Goal: Navigation & Orientation: Find specific page/section

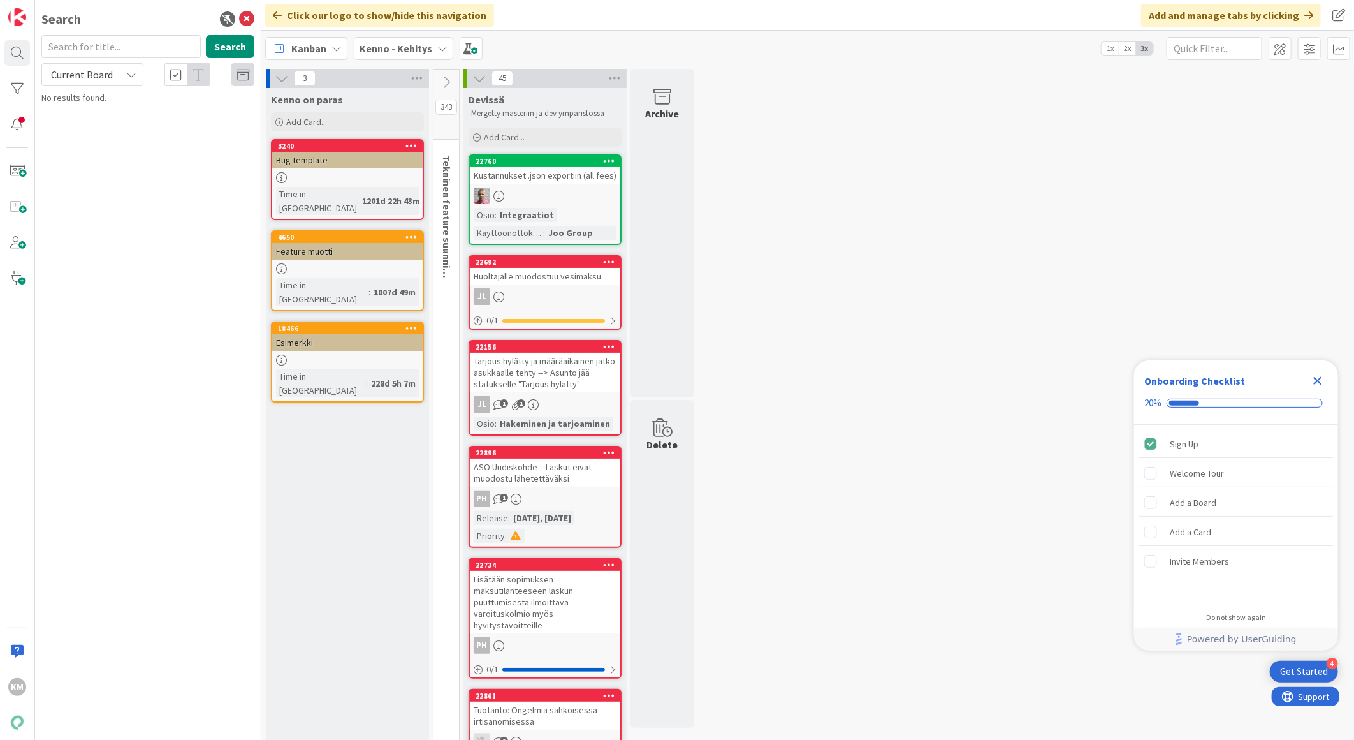
click at [446, 50] on div "Kenno - Kehitys" at bounding box center [403, 48] width 99 height 23
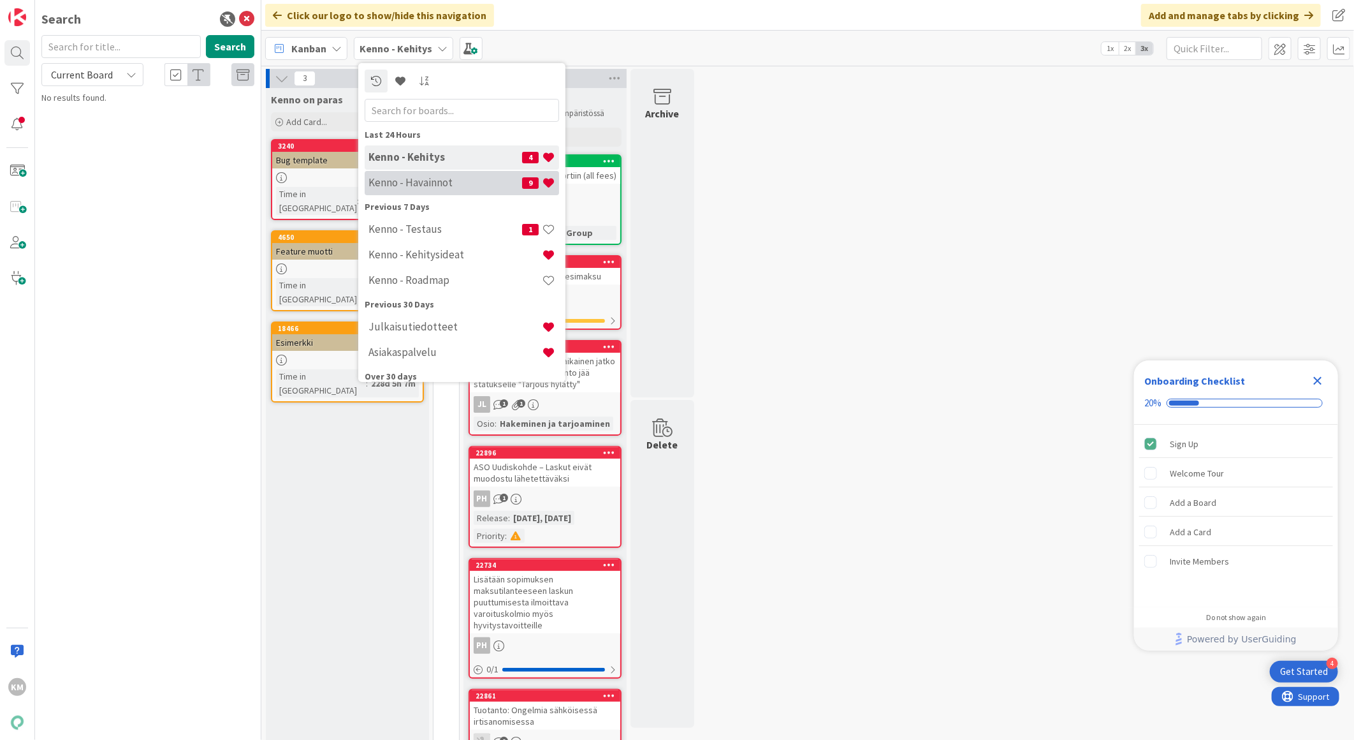
click at [437, 182] on h4 "Kenno - Havainnot" at bounding box center [445, 182] width 154 height 13
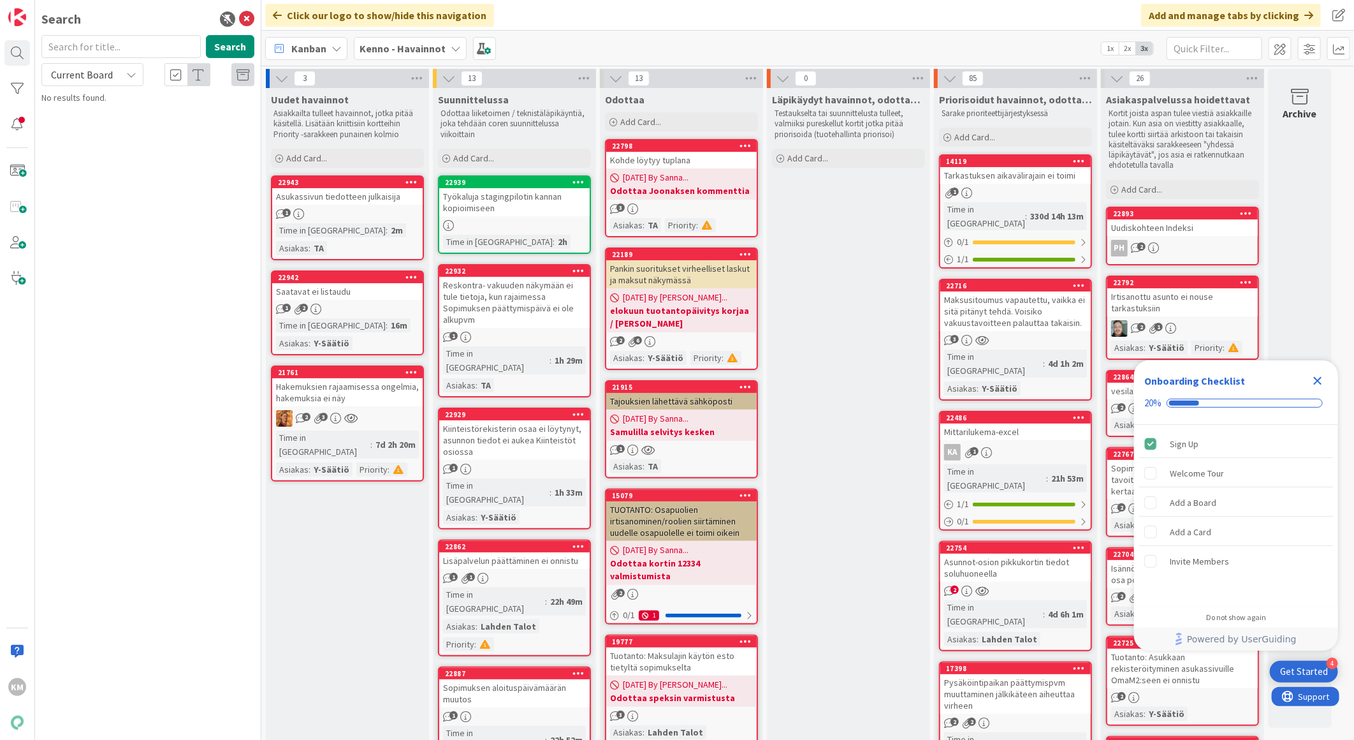
click at [1320, 379] on icon "Close Checklist" at bounding box center [1318, 381] width 8 height 8
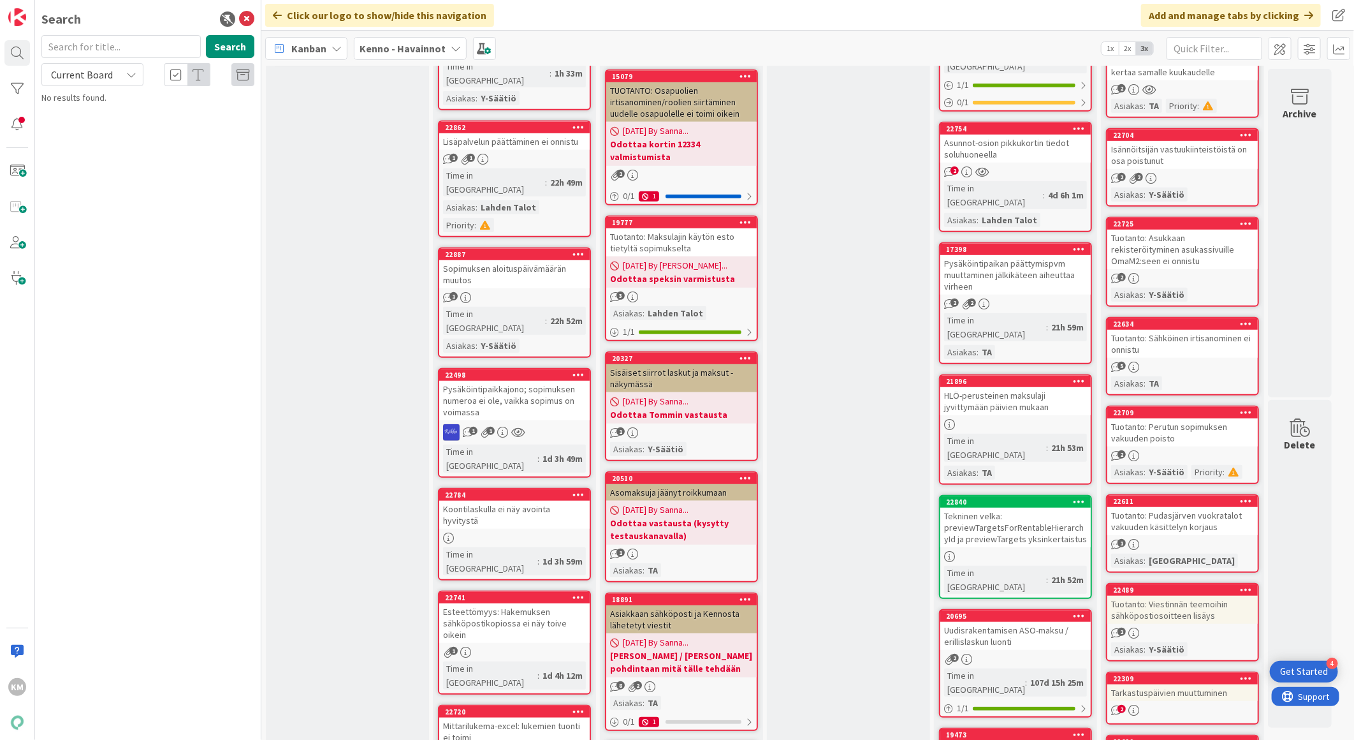
scroll to position [425, 0]
